Goal: Task Accomplishment & Management: Manage account settings

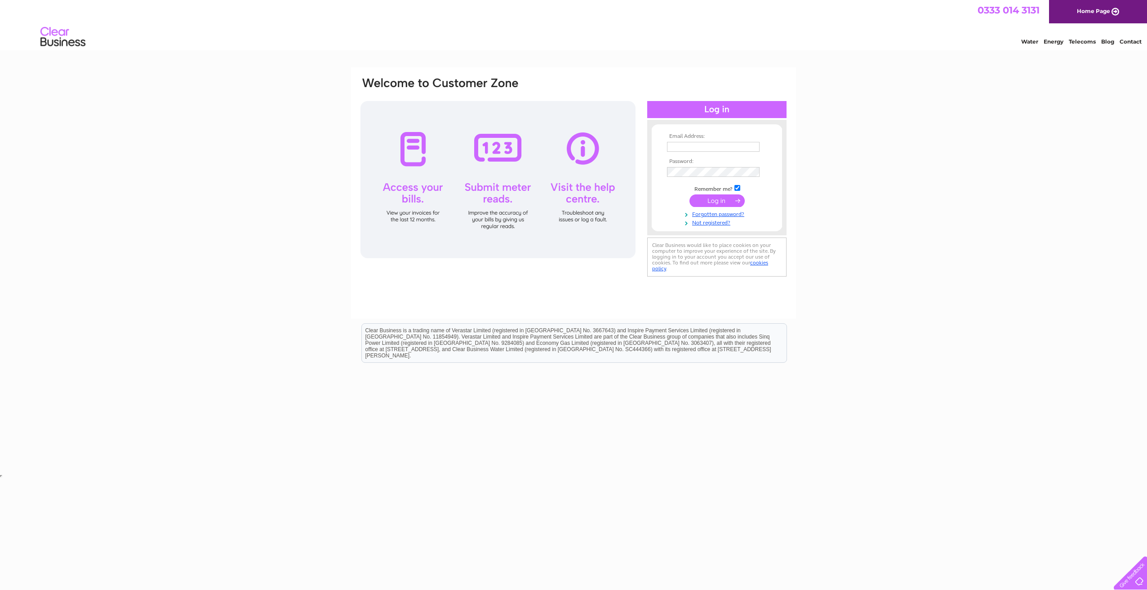
type input "[DOMAIN_NAME][EMAIL_ADDRESS][DOMAIN_NAME]"
click at [708, 200] on input "submit" at bounding box center [716, 201] width 55 height 13
click at [721, 202] on input "submit" at bounding box center [716, 201] width 55 height 13
